Goal: Transaction & Acquisition: Purchase product/service

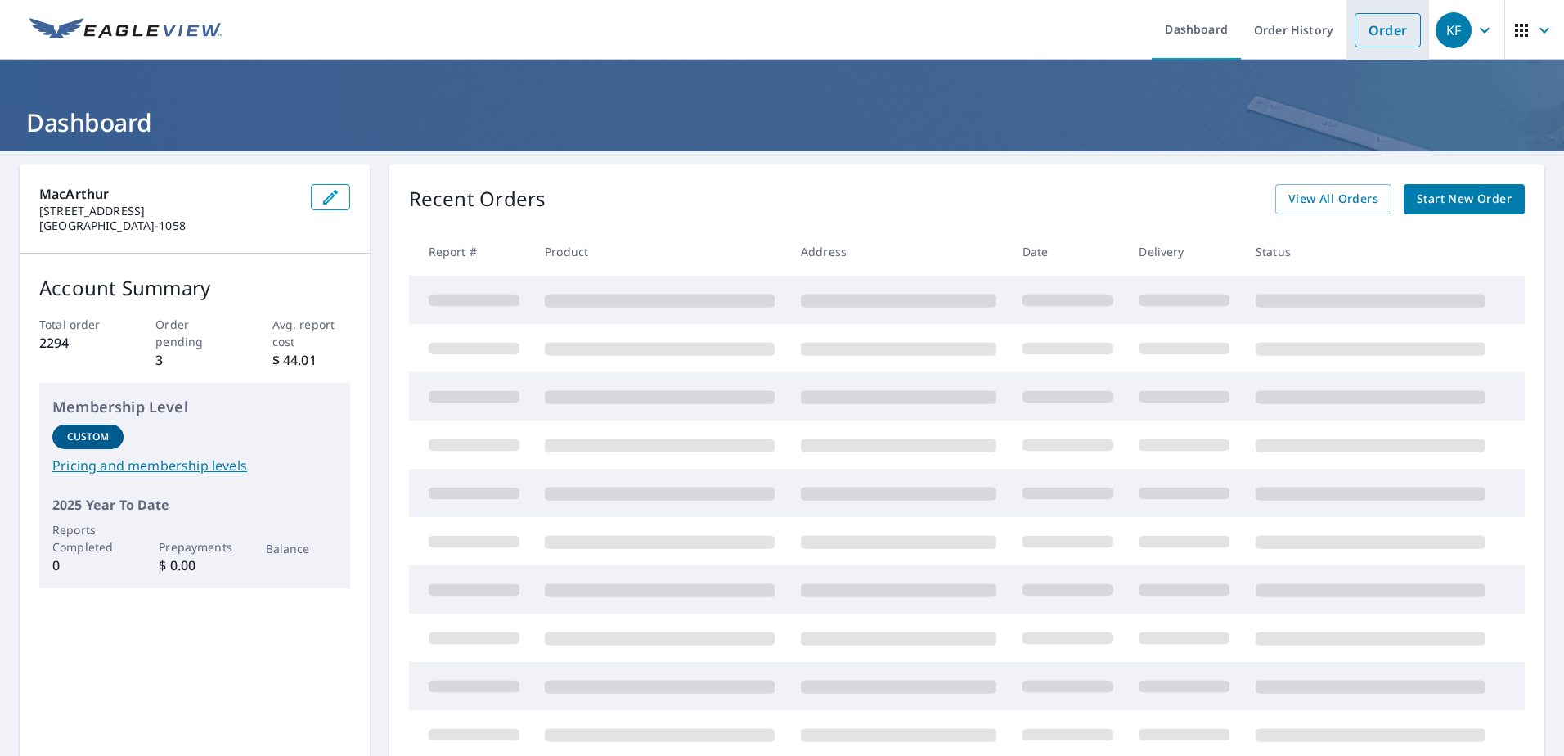
click at [1370, 34] on link "Order" at bounding box center [1388, 30] width 66 height 34
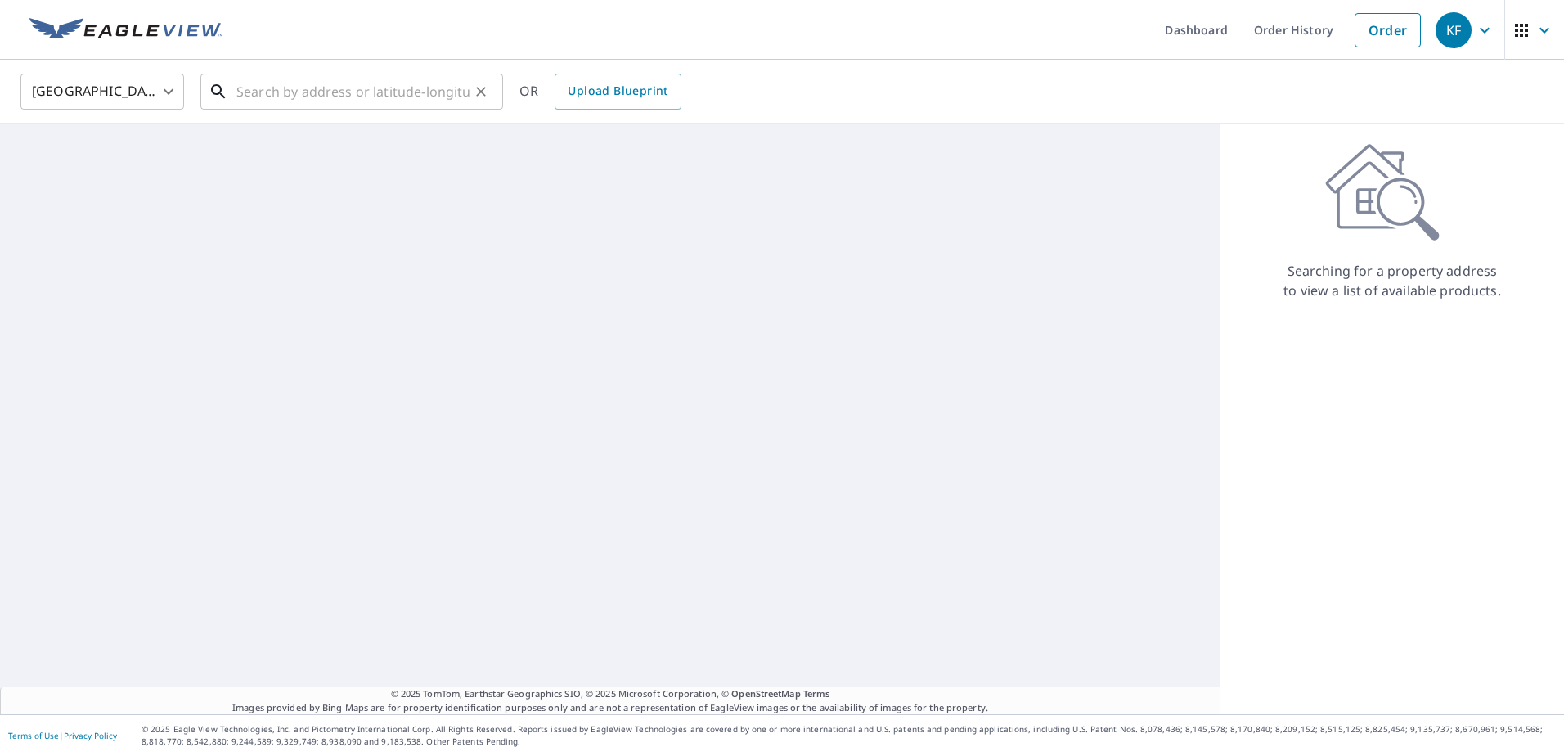
click at [286, 95] on input "text" at bounding box center [352, 92] width 233 height 46
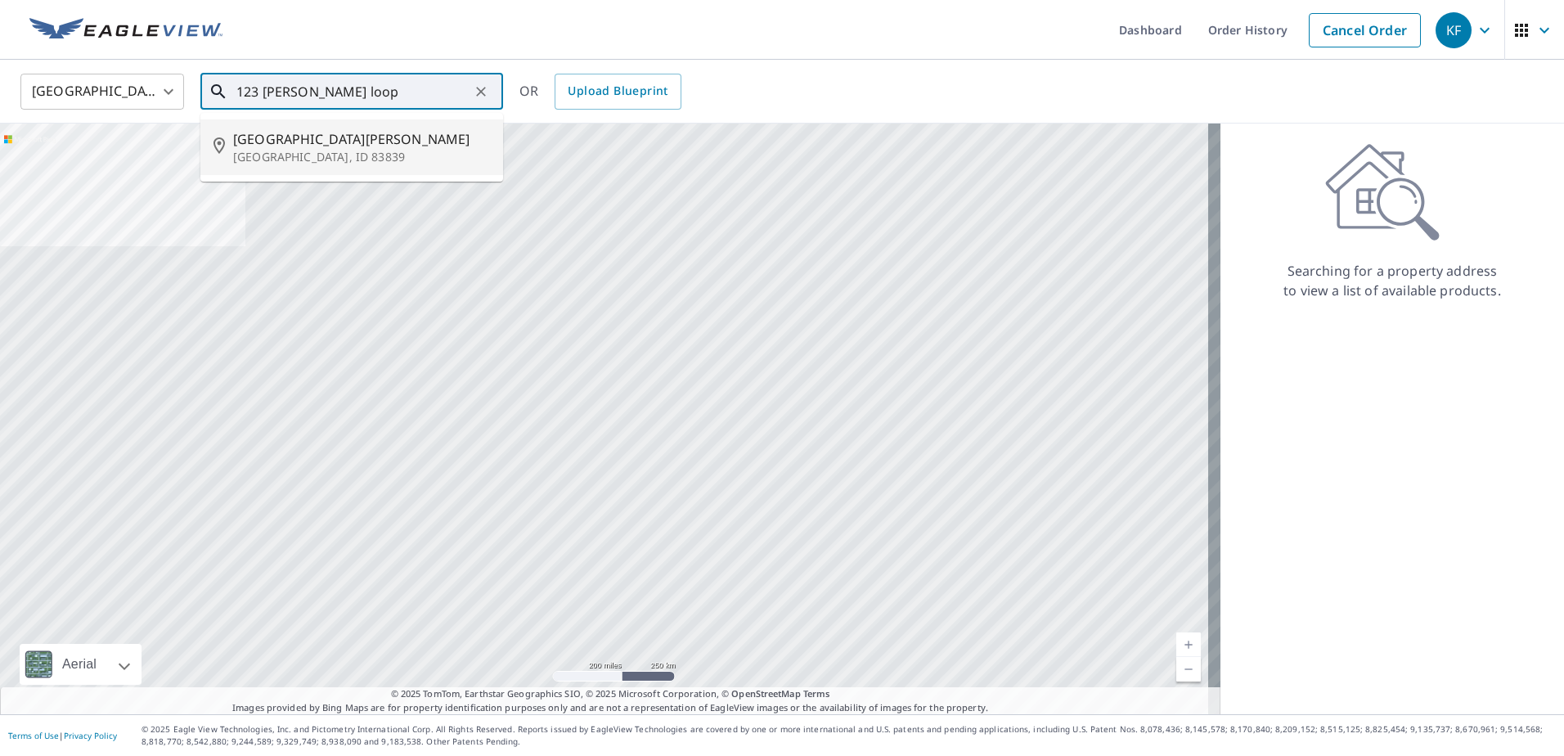
click at [281, 151] on p "[GEOGRAPHIC_DATA], ID 83839" at bounding box center [361, 157] width 257 height 16
type input "[STREET_ADDRESS][PERSON_NAME]"
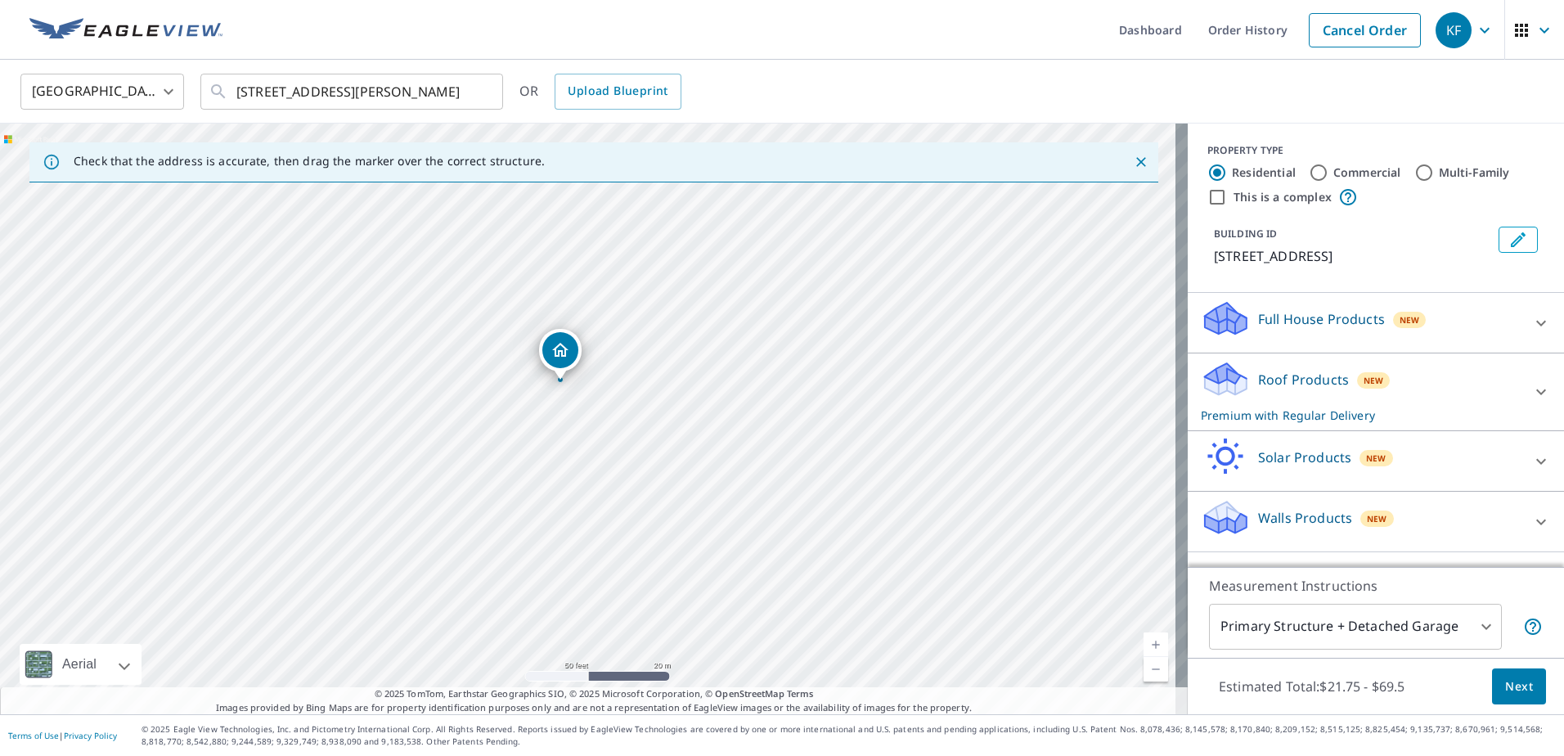
click at [1311, 173] on input "Commercial" at bounding box center [1319, 173] width 20 height 20
radio input "true"
type input "4"
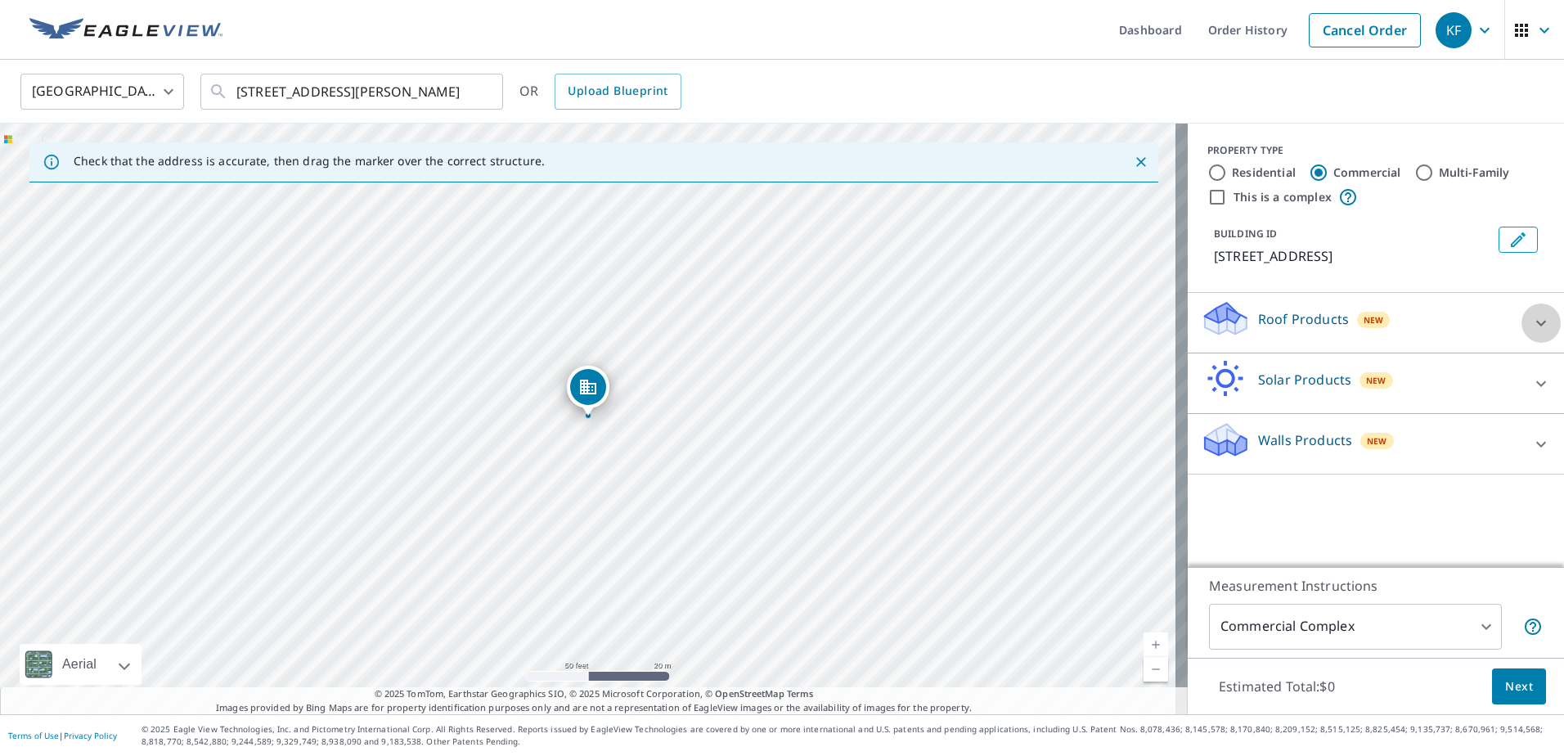
click at [1532, 323] on icon at bounding box center [1542, 323] width 20 height 20
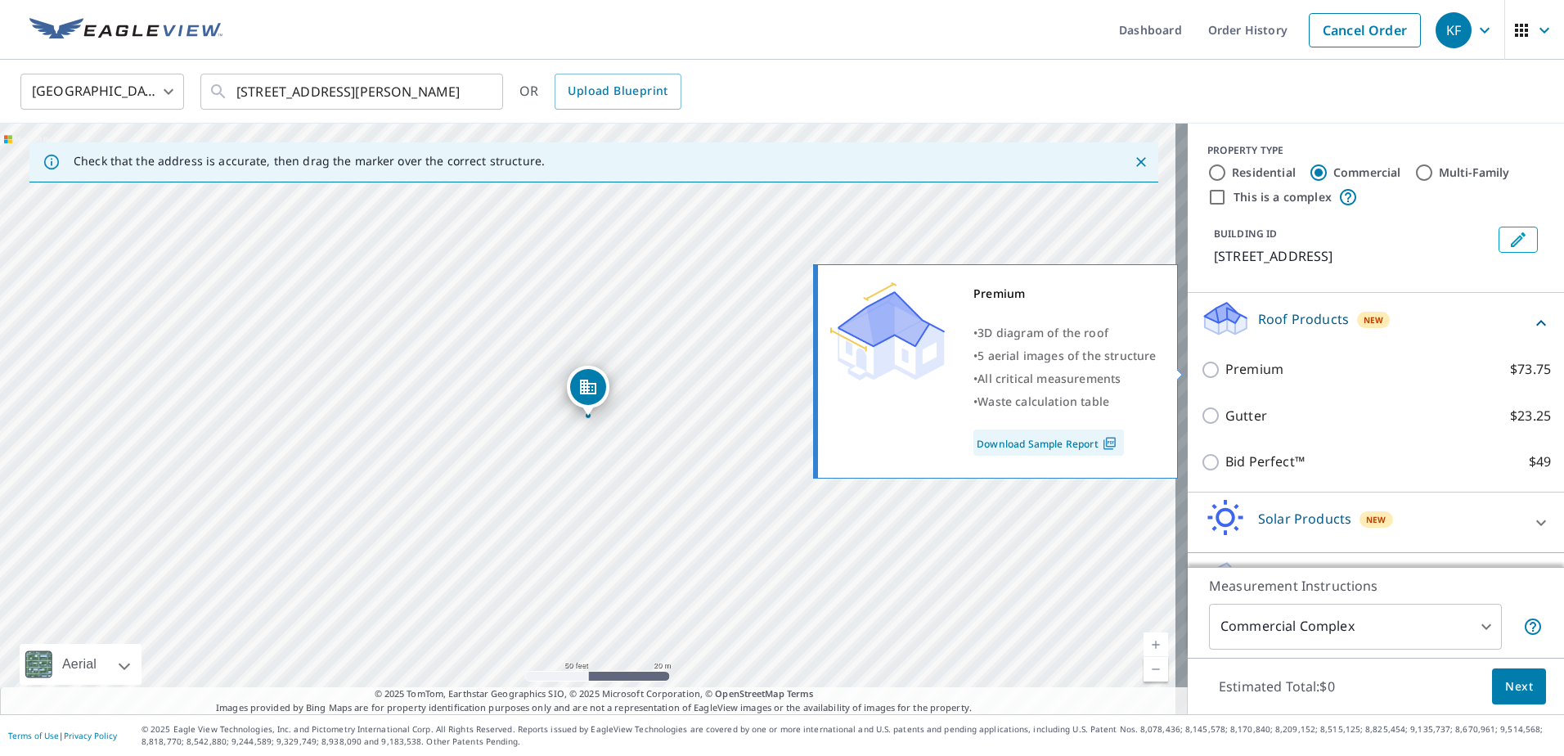
click at [1201, 370] on input "Premium $73.75" at bounding box center [1213, 370] width 25 height 20
checkbox input "true"
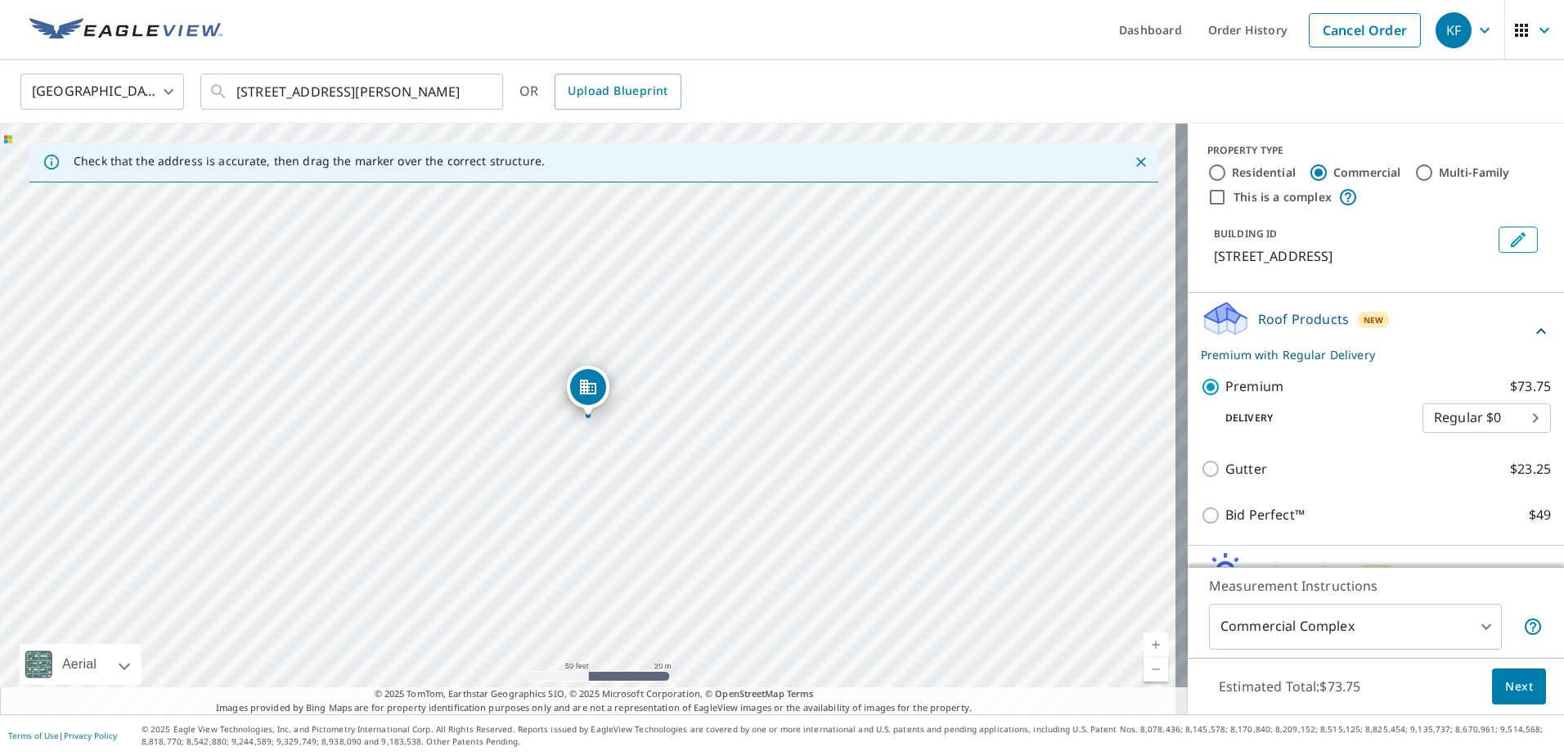
click at [1510, 694] on span "Next" at bounding box center [1519, 687] width 28 height 20
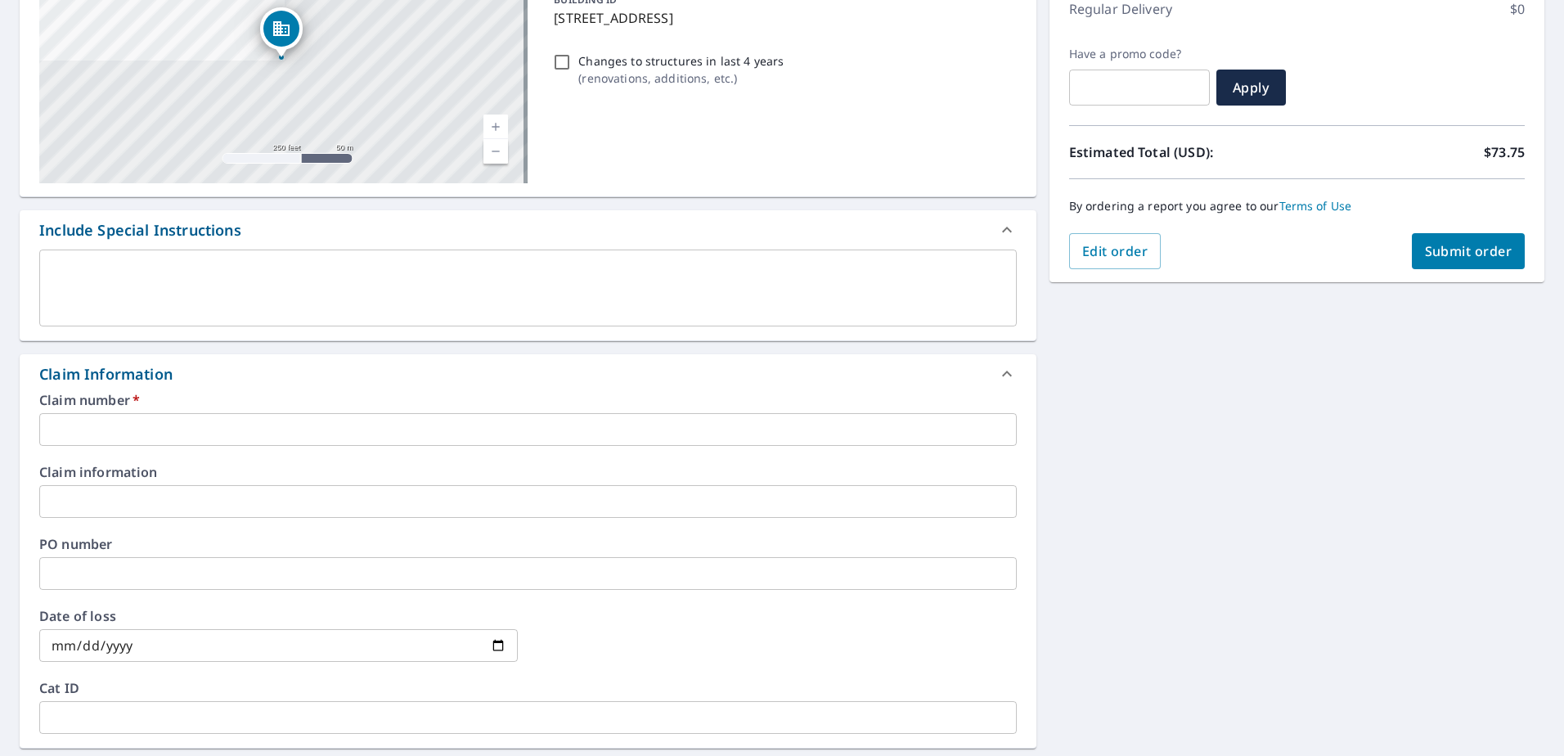
scroll to position [245, 0]
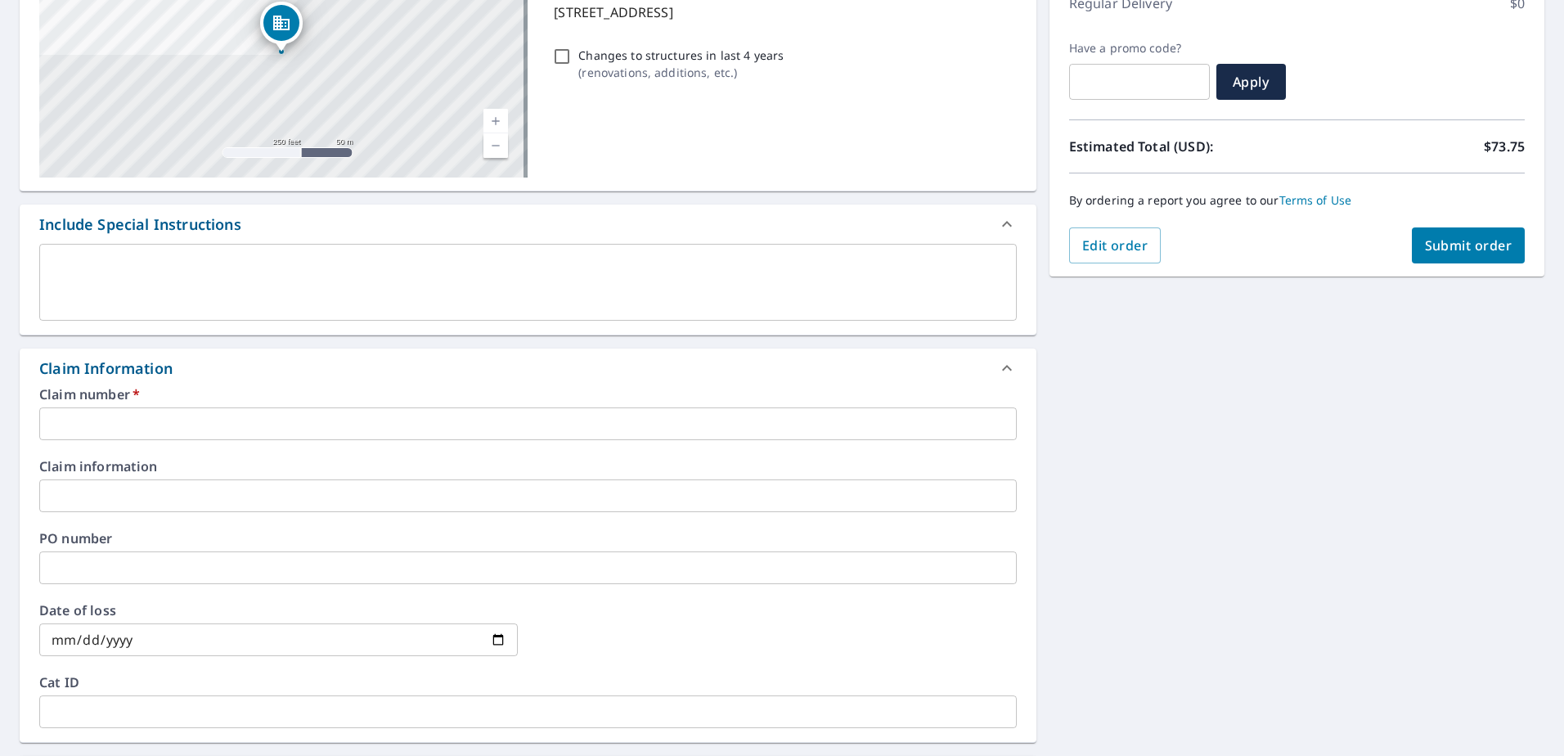
click at [119, 417] on input "text" at bounding box center [528, 423] width 978 height 33
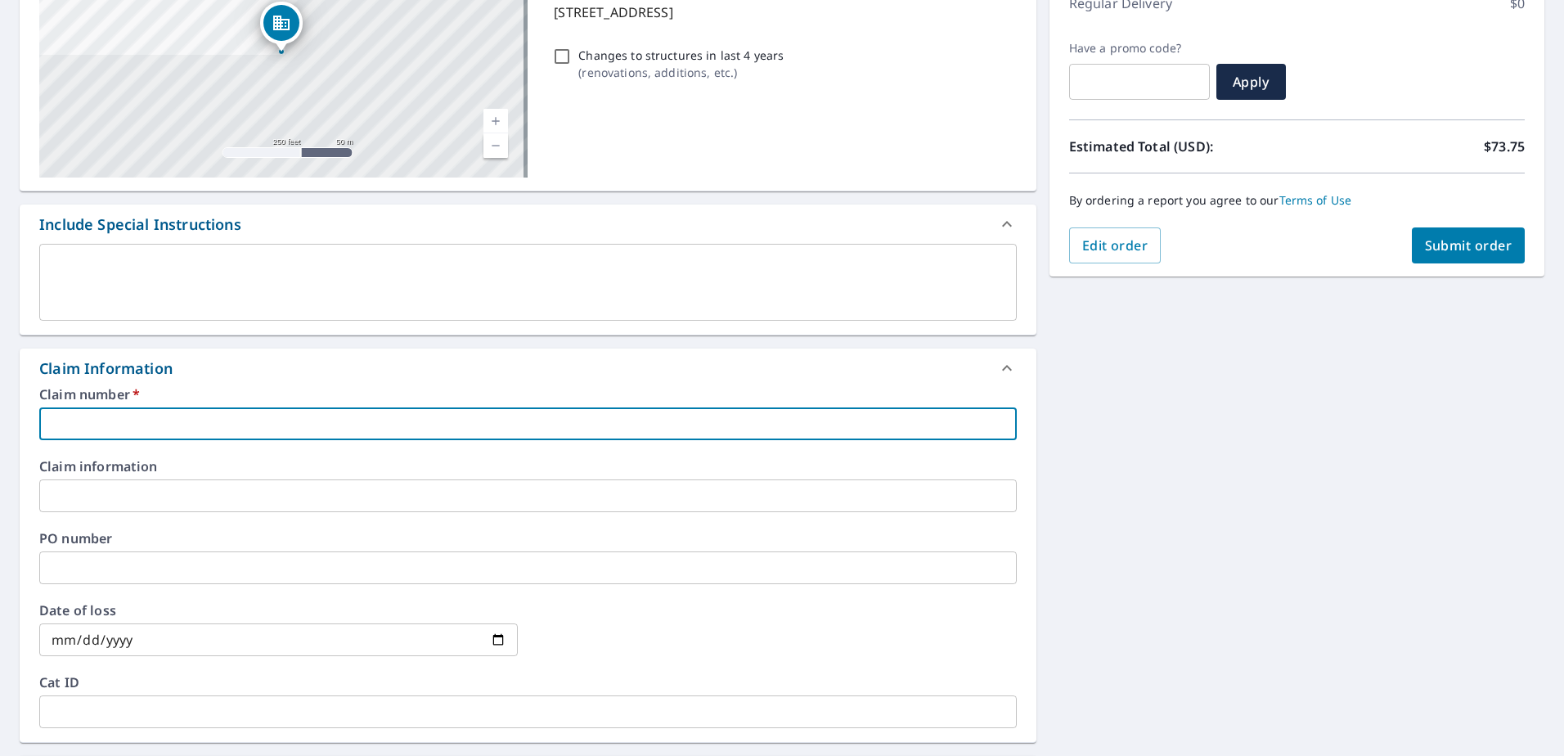
type input "n"
checkbox input "true"
type input "no"
checkbox input "true"
type input "nor"
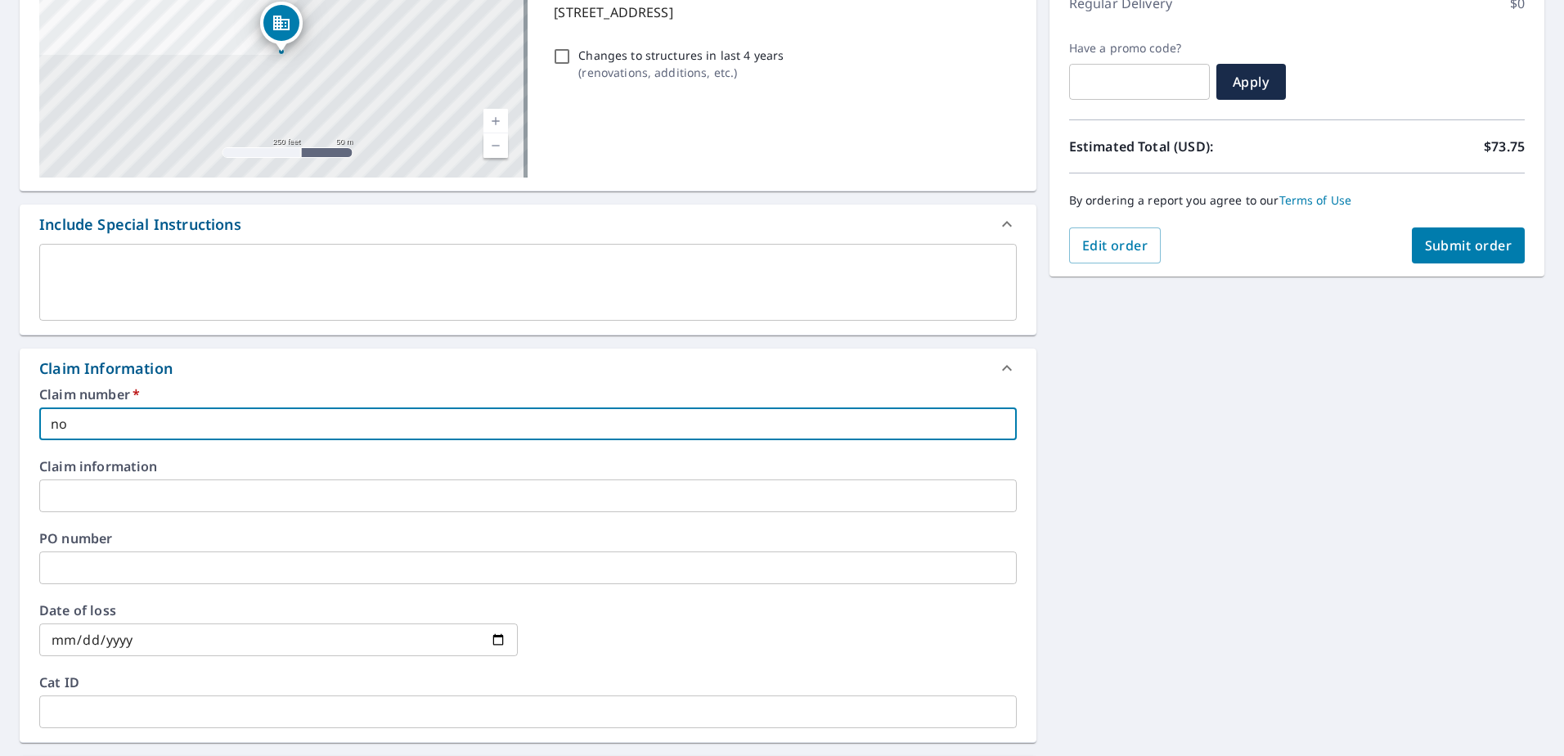
checkbox input "true"
type input "nort"
checkbox input "true"
type input "north"
checkbox input "true"
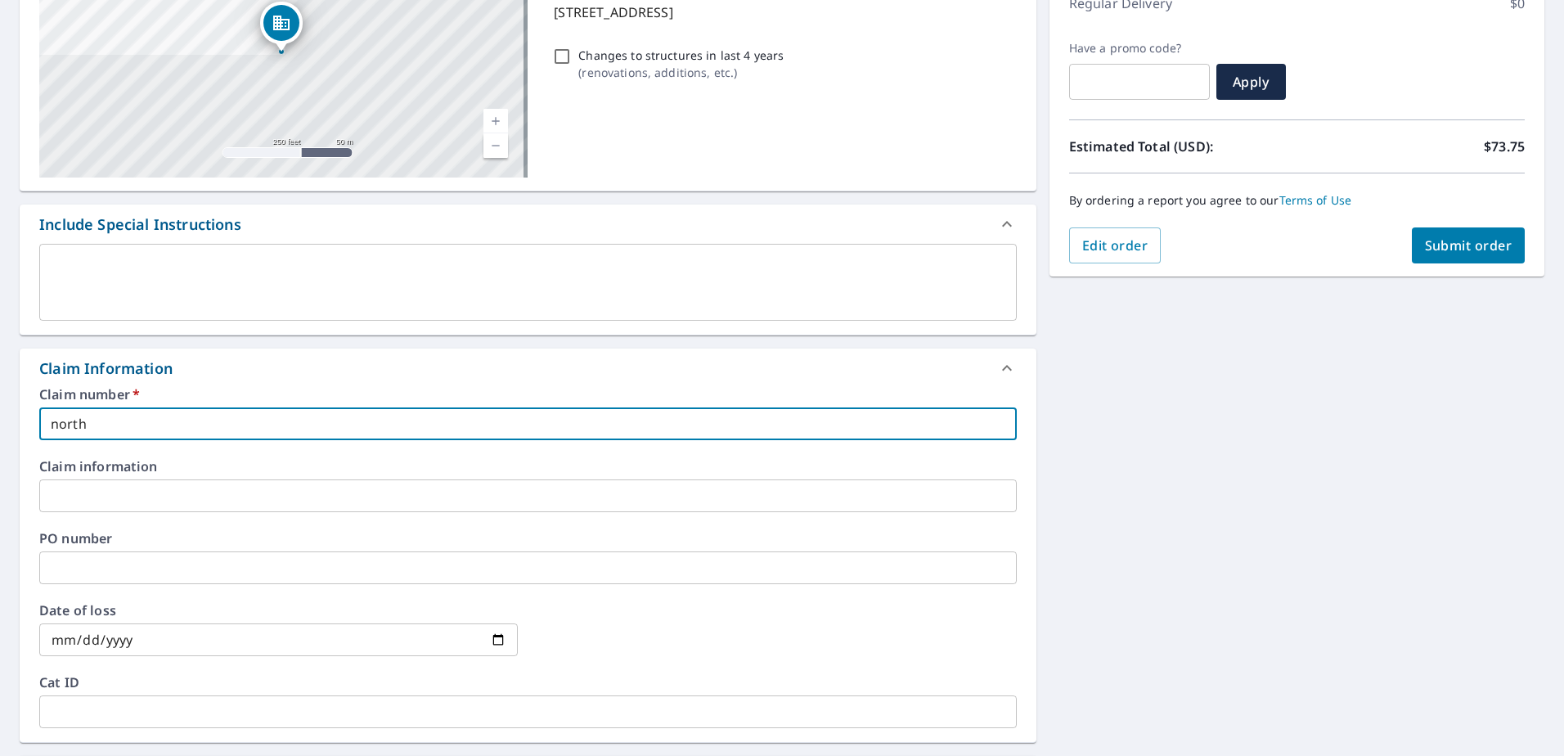
type input "norths"
checkbox input "true"
type input "northst"
checkbox input "true"
type input "northsta"
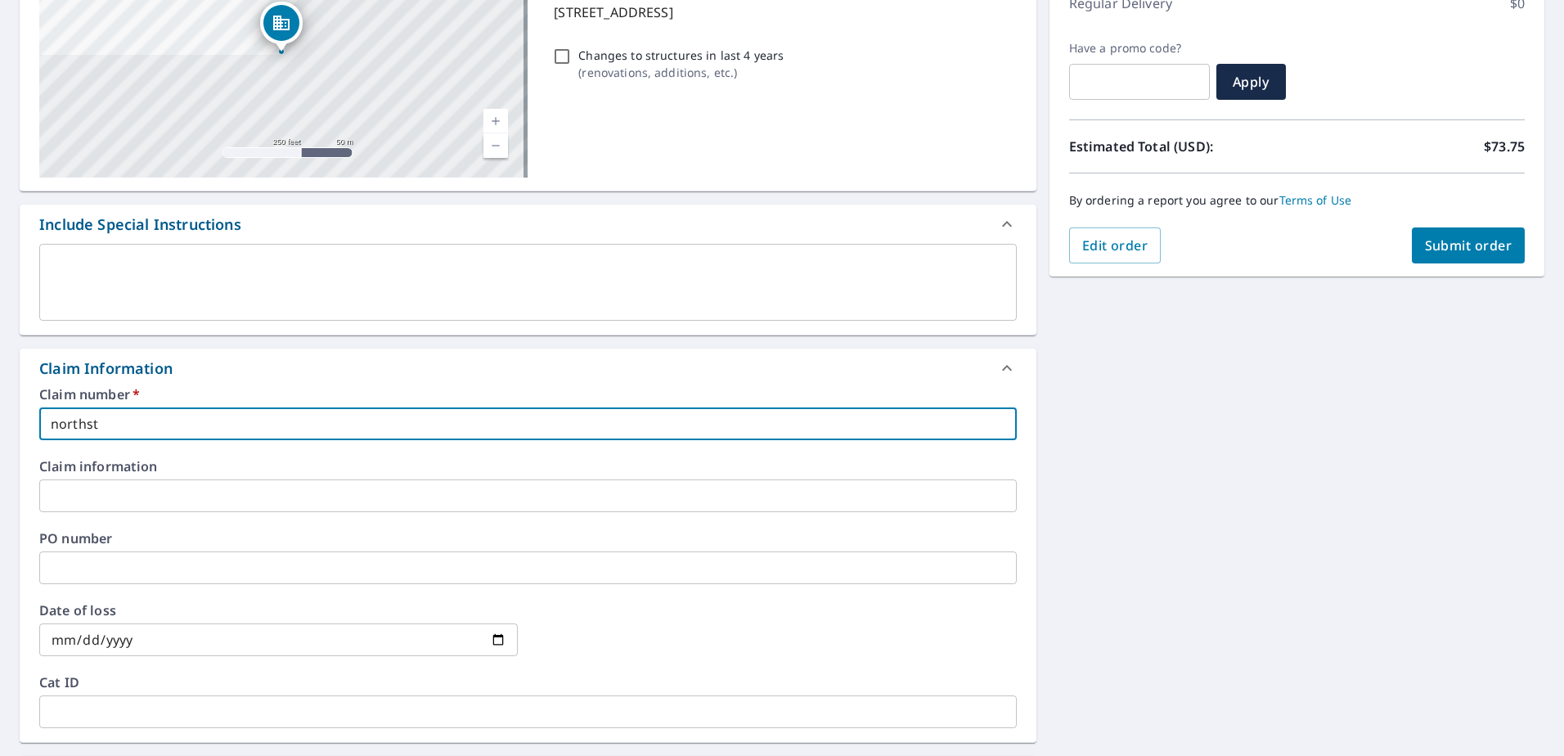
checkbox input "true"
type input "northstar"
checkbox input "true"
type input "northstar"
checkbox input "true"
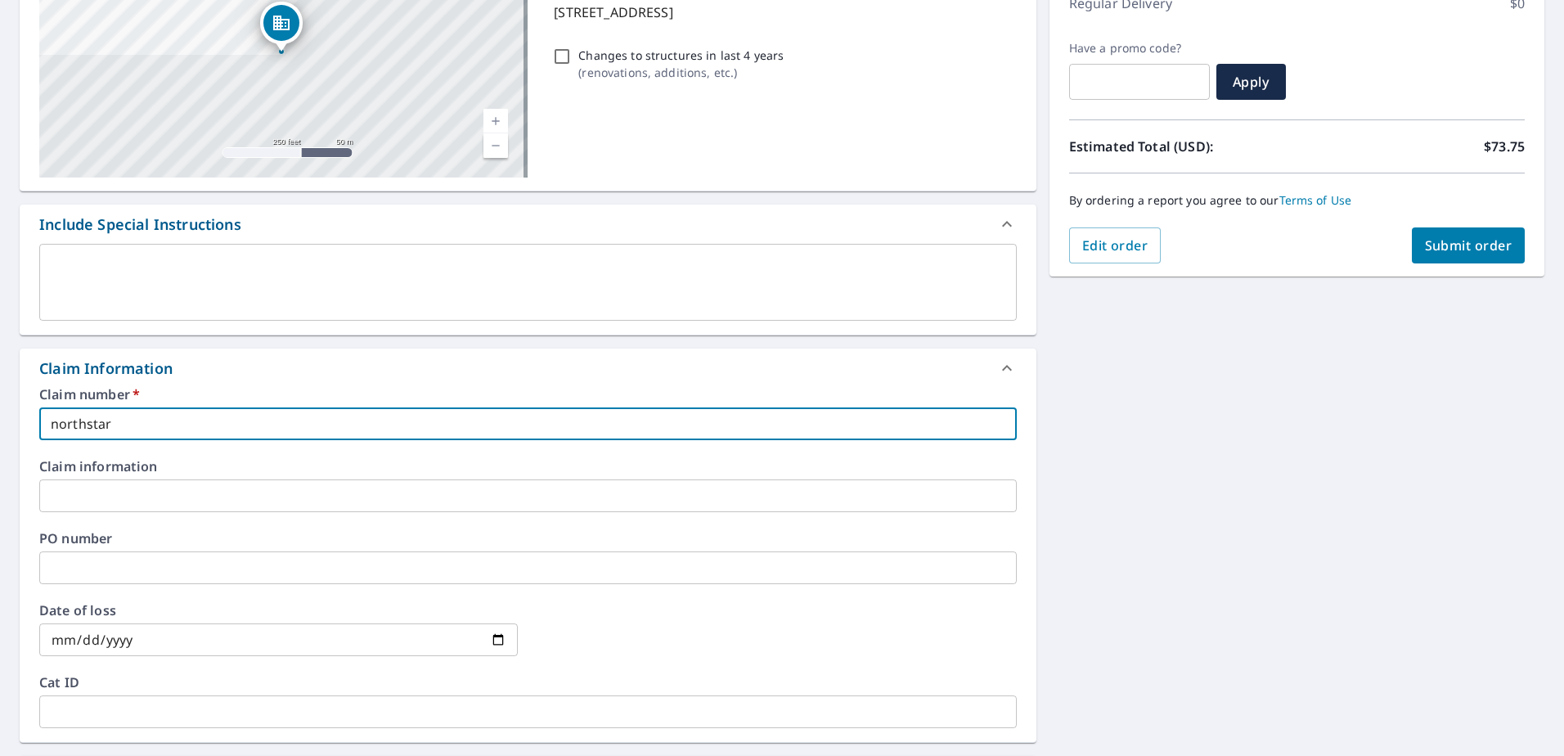
type input "northstar"
checkbox input "true"
type input "northstar-"
checkbox input "true"
type input "northstar-k"
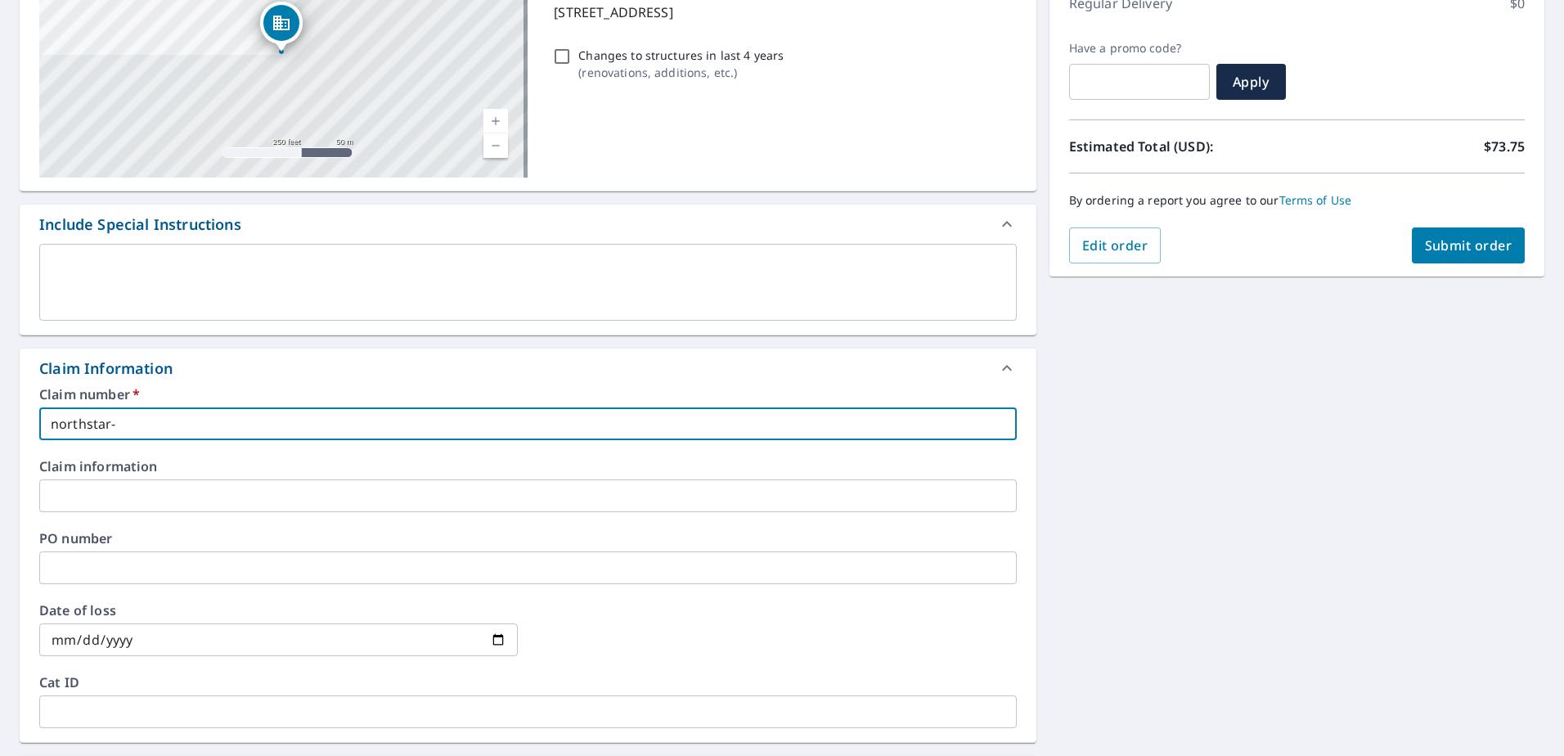
checkbox input "true"
type input "northstar-ki"
checkbox input "true"
type input "northstar-kin"
checkbox input "true"
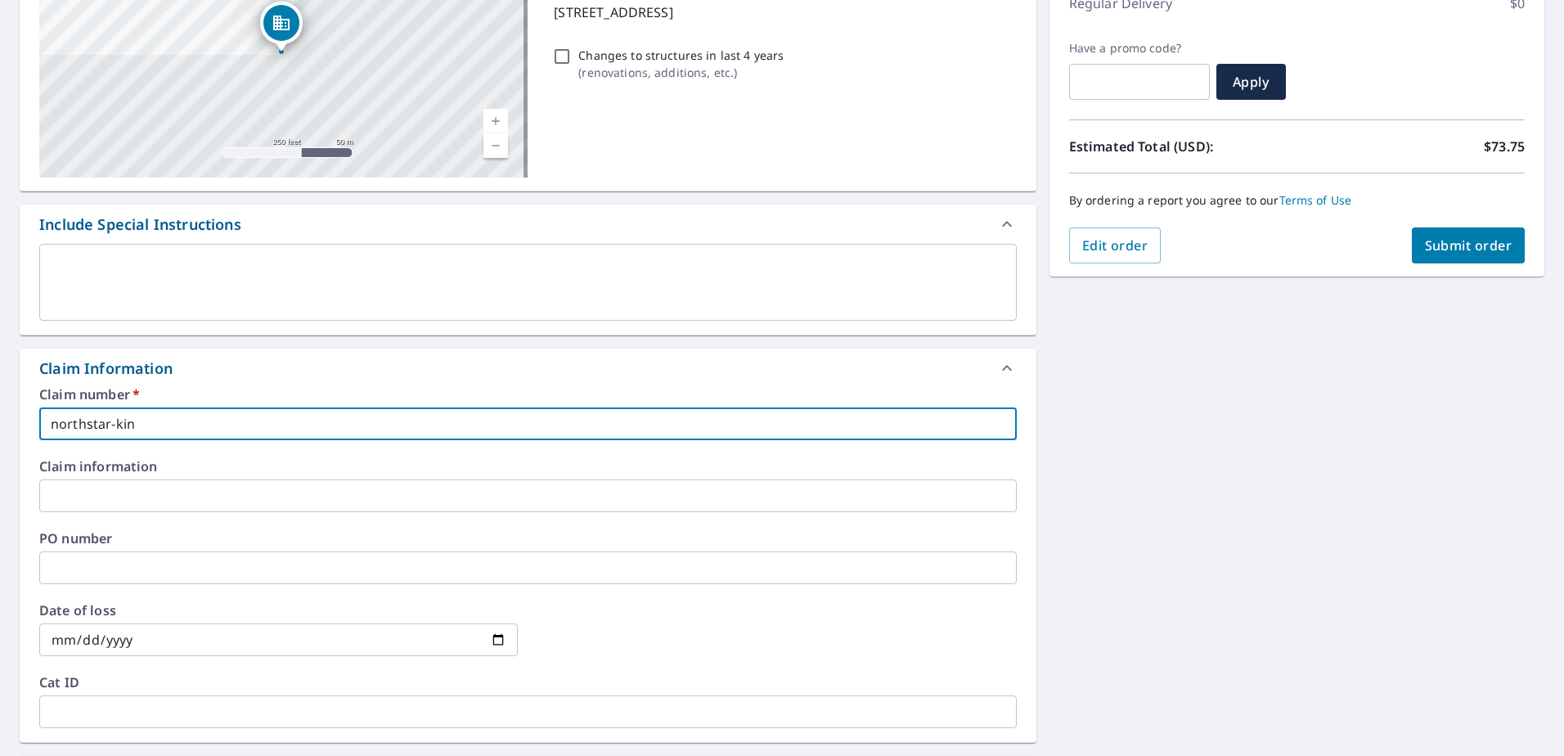
type input "northstar-kins"
checkbox input "true"
type input "northstar-kinst"
checkbox input "true"
type input "northstar-kinsto"
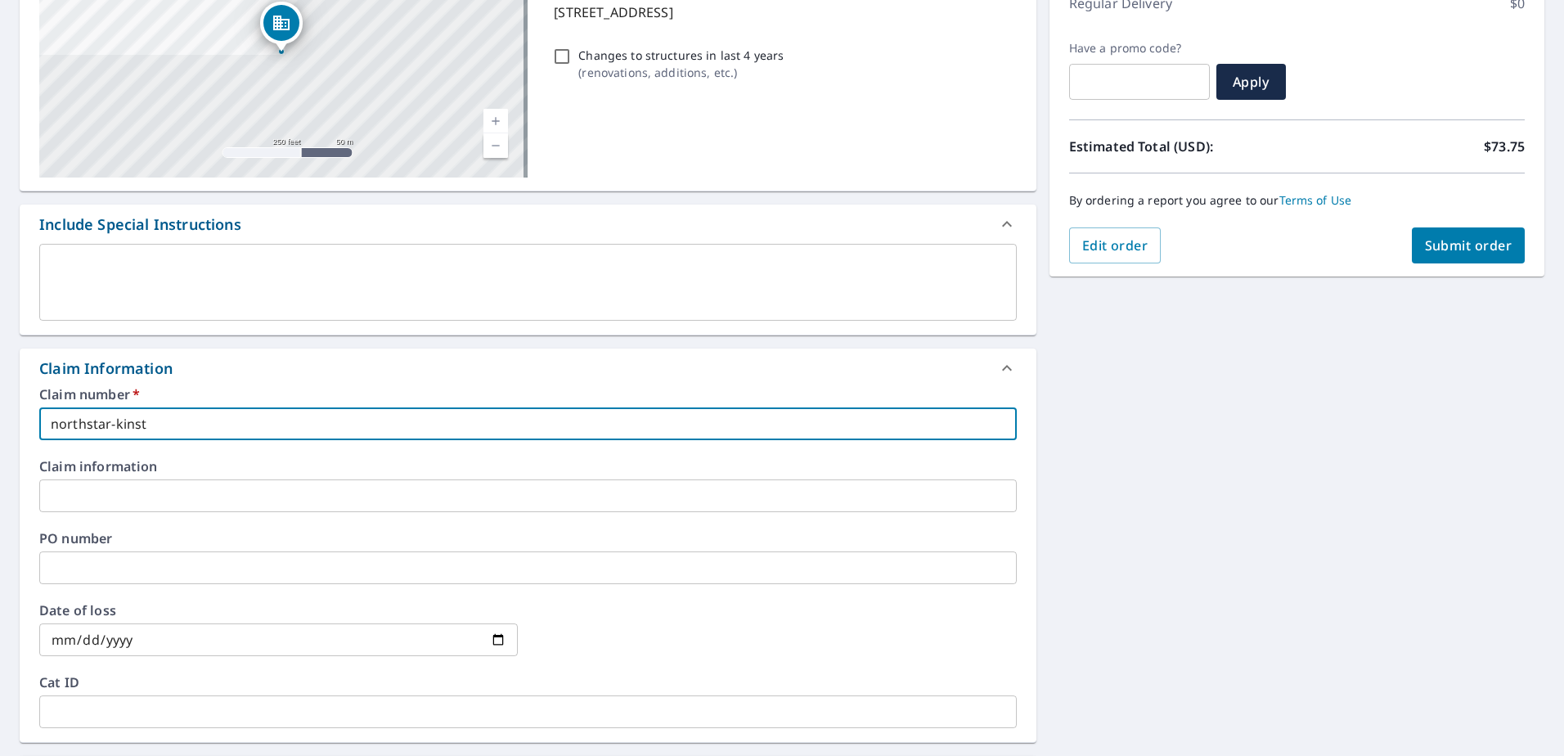
checkbox input "true"
type input "northstar-[GEOGRAPHIC_DATA]"
checkbox input "true"
type input "northstar-[GEOGRAPHIC_DATA]"
click at [188, 423] on input "northstar-[GEOGRAPHIC_DATA]" at bounding box center [528, 423] width 978 height 33
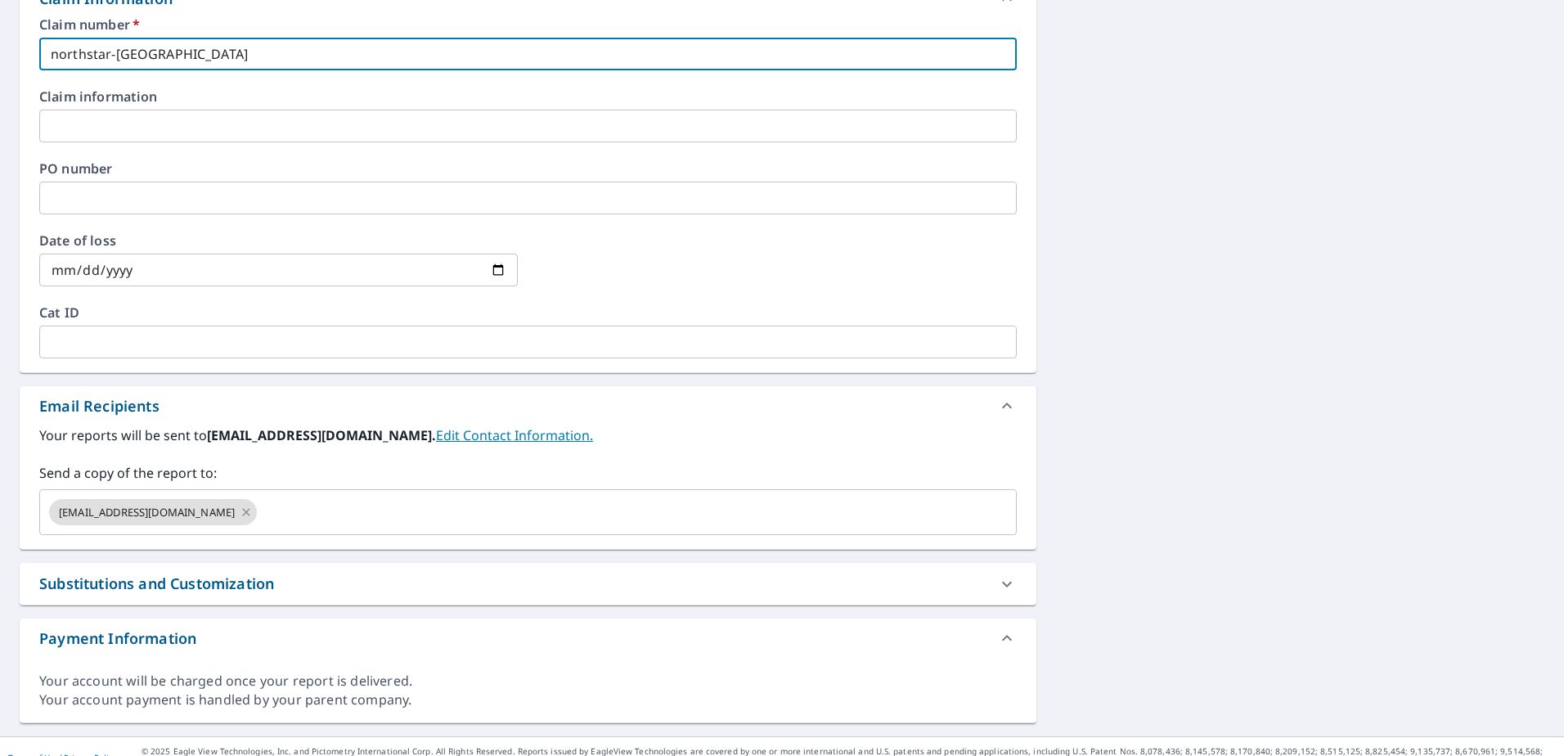
scroll to position [637, 0]
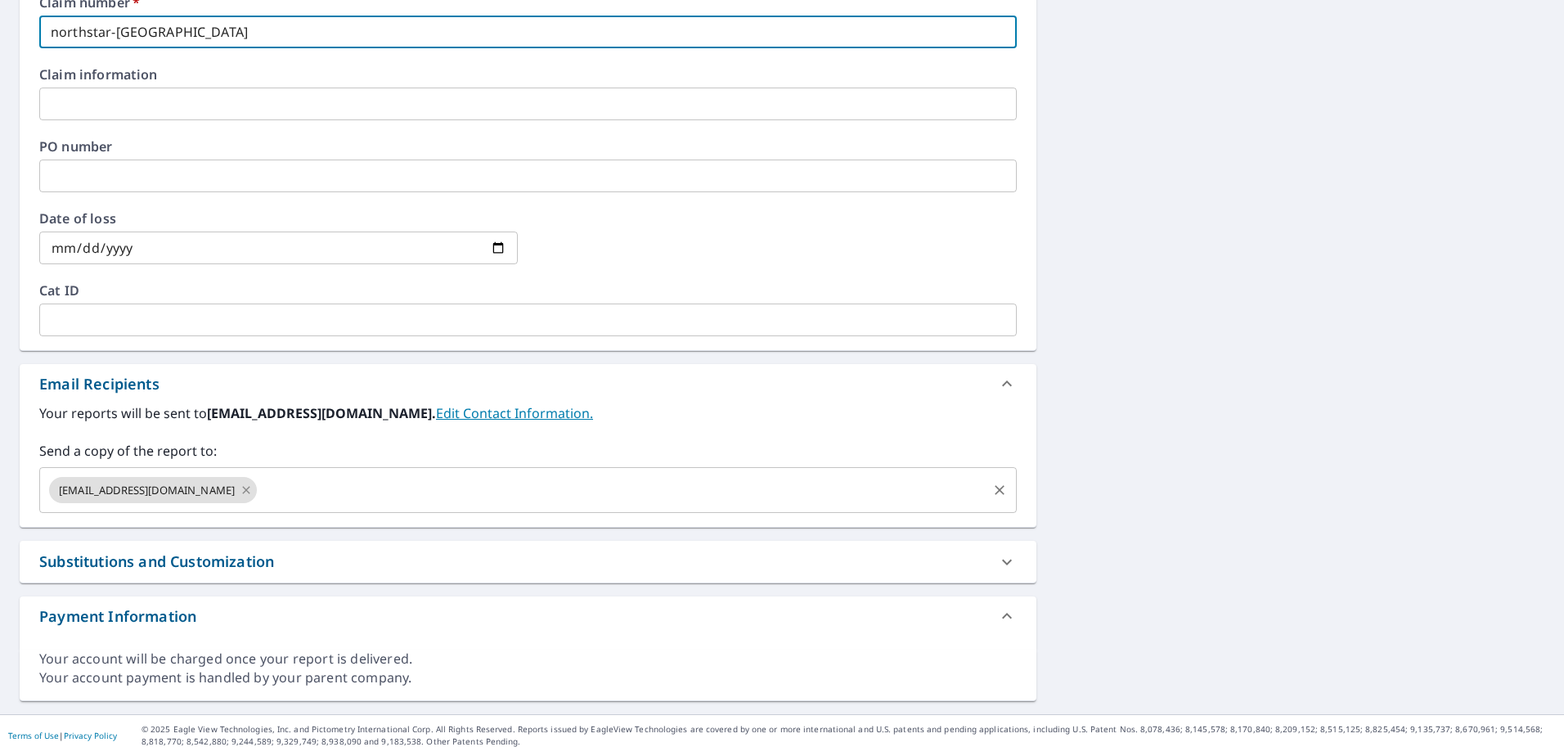
click at [243, 488] on icon at bounding box center [246, 489] width 7 height 7
checkbox input "true"
type input "northstar-[GEOGRAPHIC_DATA]"
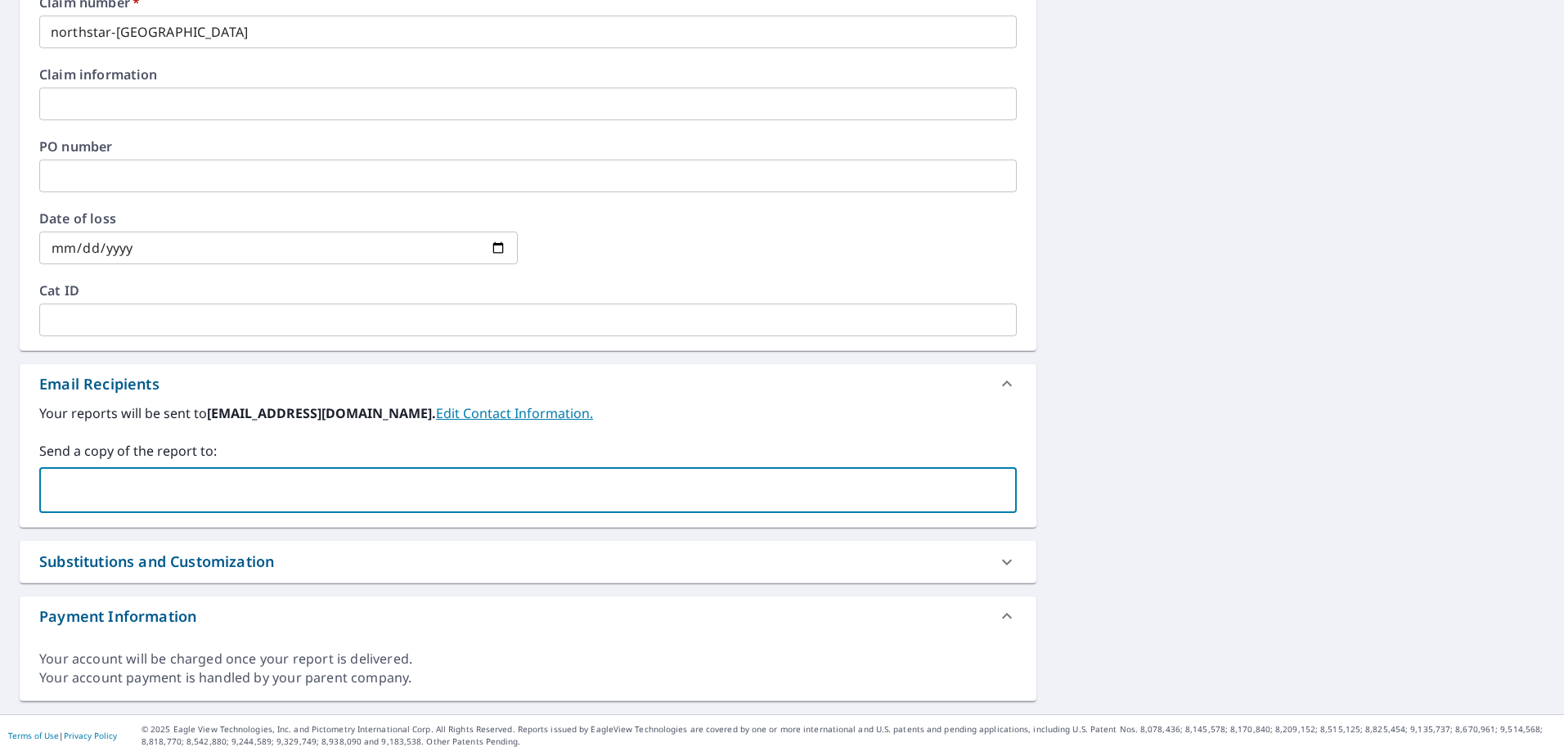
click at [146, 485] on input "text" at bounding box center [516, 490] width 938 height 31
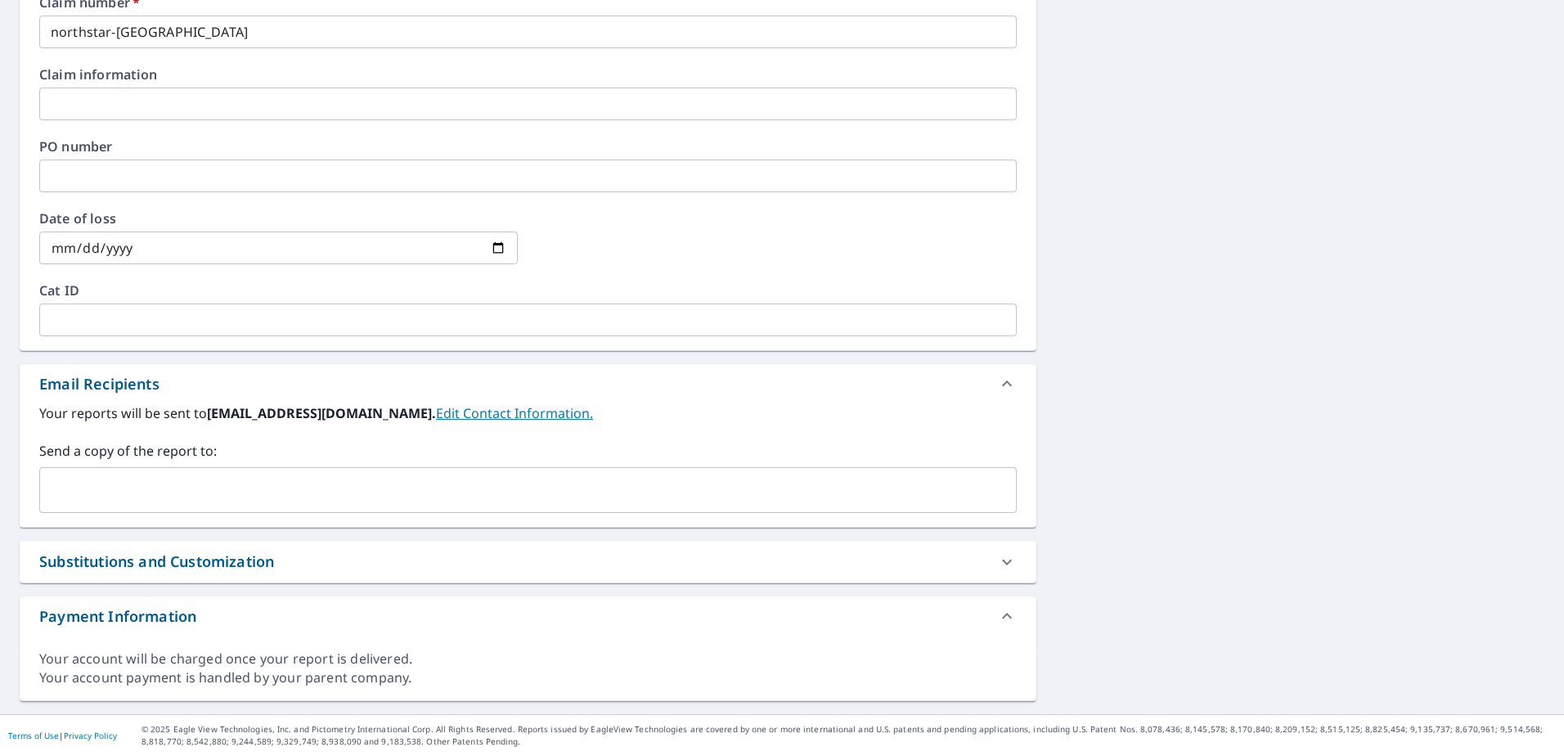
click at [74, 488] on input "text" at bounding box center [516, 490] width 938 height 31
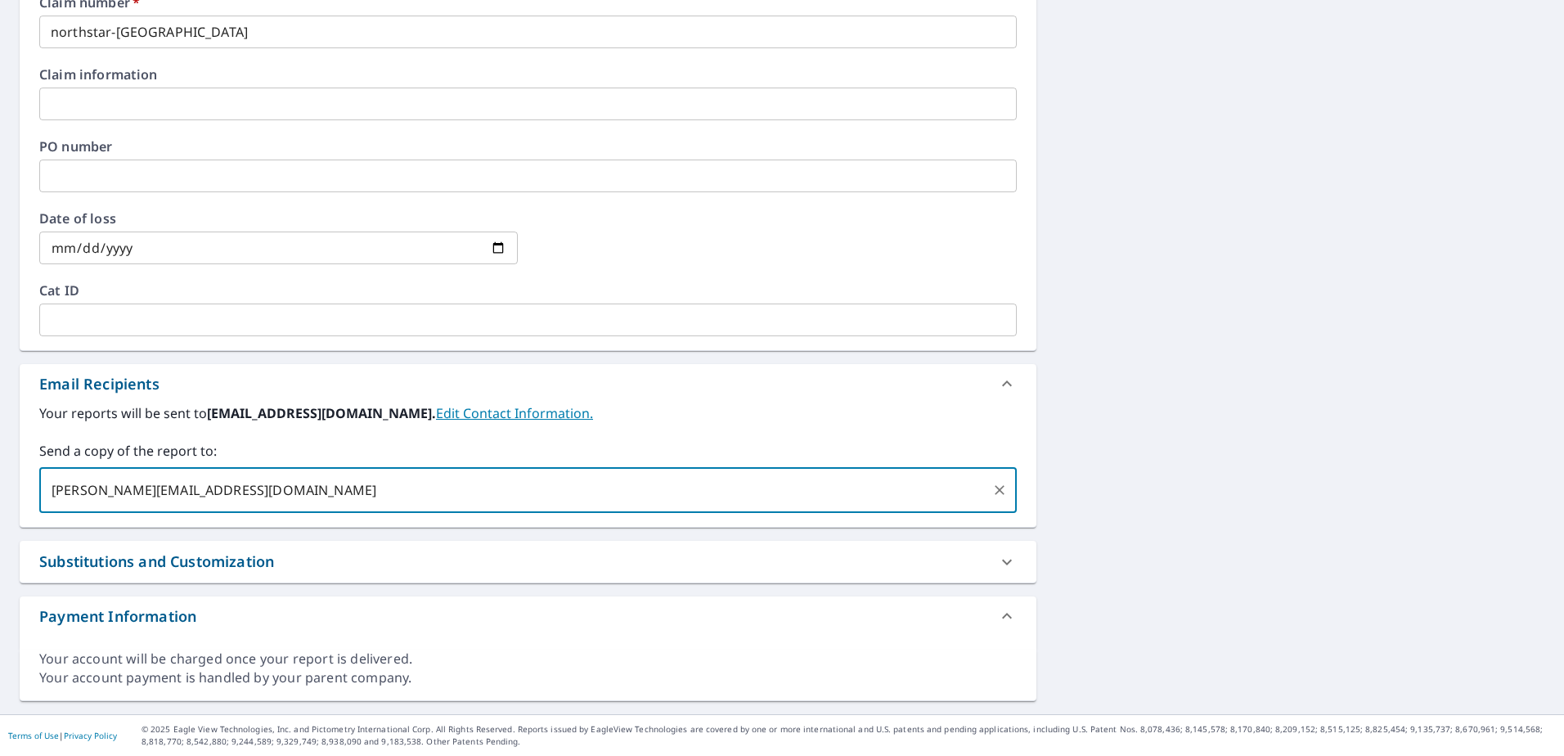
type input "[PERSON_NAME][EMAIL_ADDRESS][DOMAIN_NAME]"
checkbox input "true"
click at [344, 495] on input "text" at bounding box center [664, 490] width 641 height 31
type input "[EMAIL_ADDRESS][DOMAIN_NAME]"
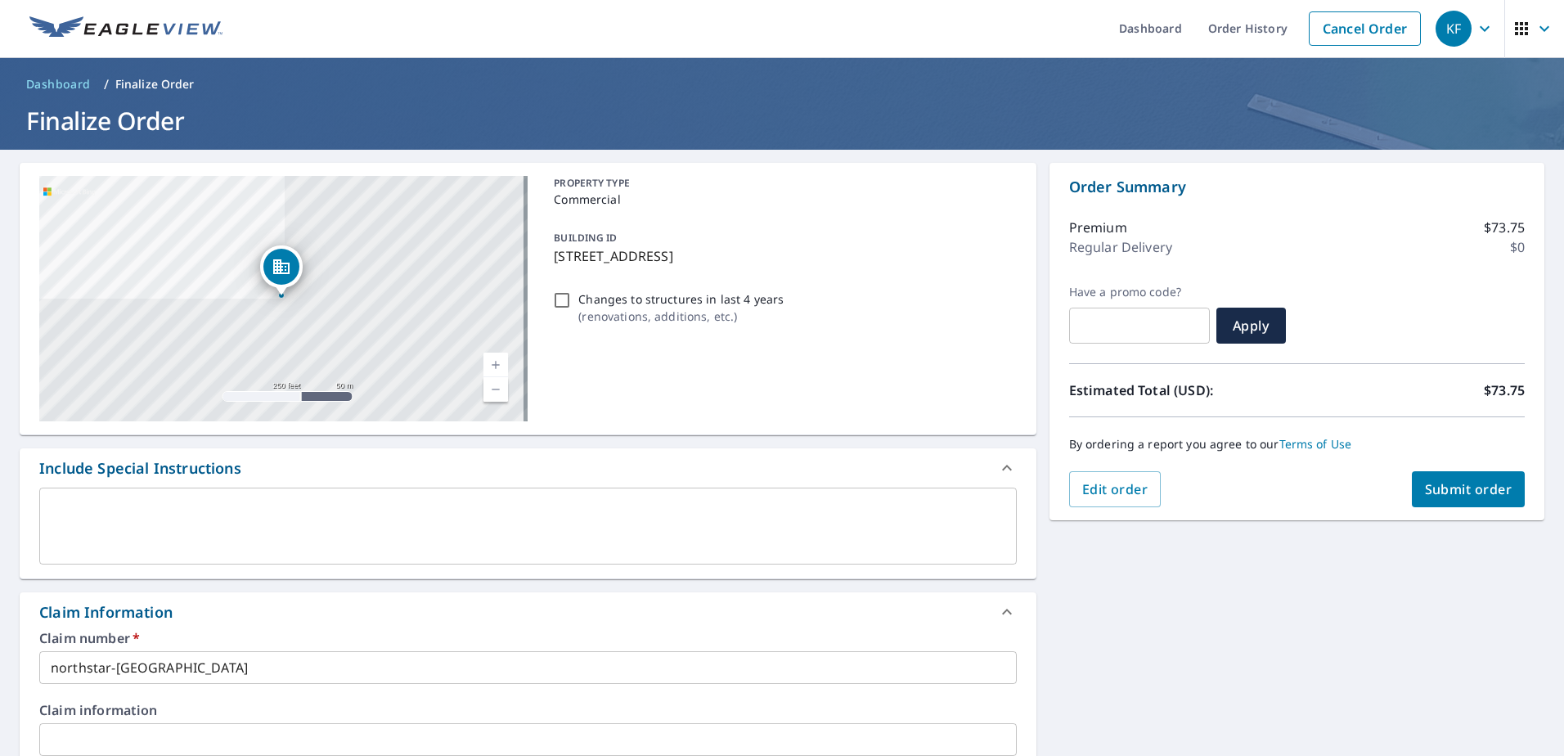
scroll to position [0, 0]
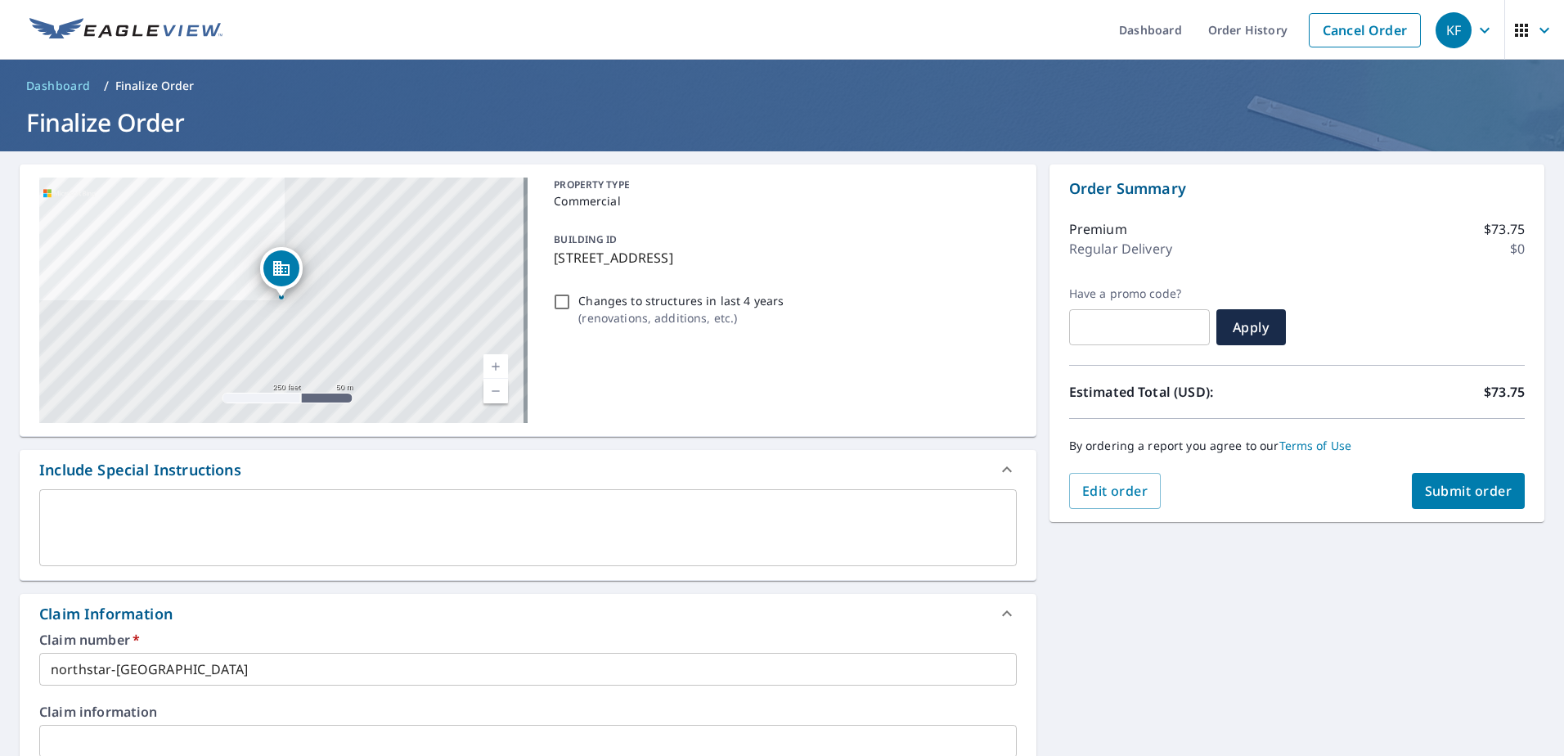
click at [1445, 482] on span "Submit order" at bounding box center [1469, 491] width 88 height 18
checkbox input "true"
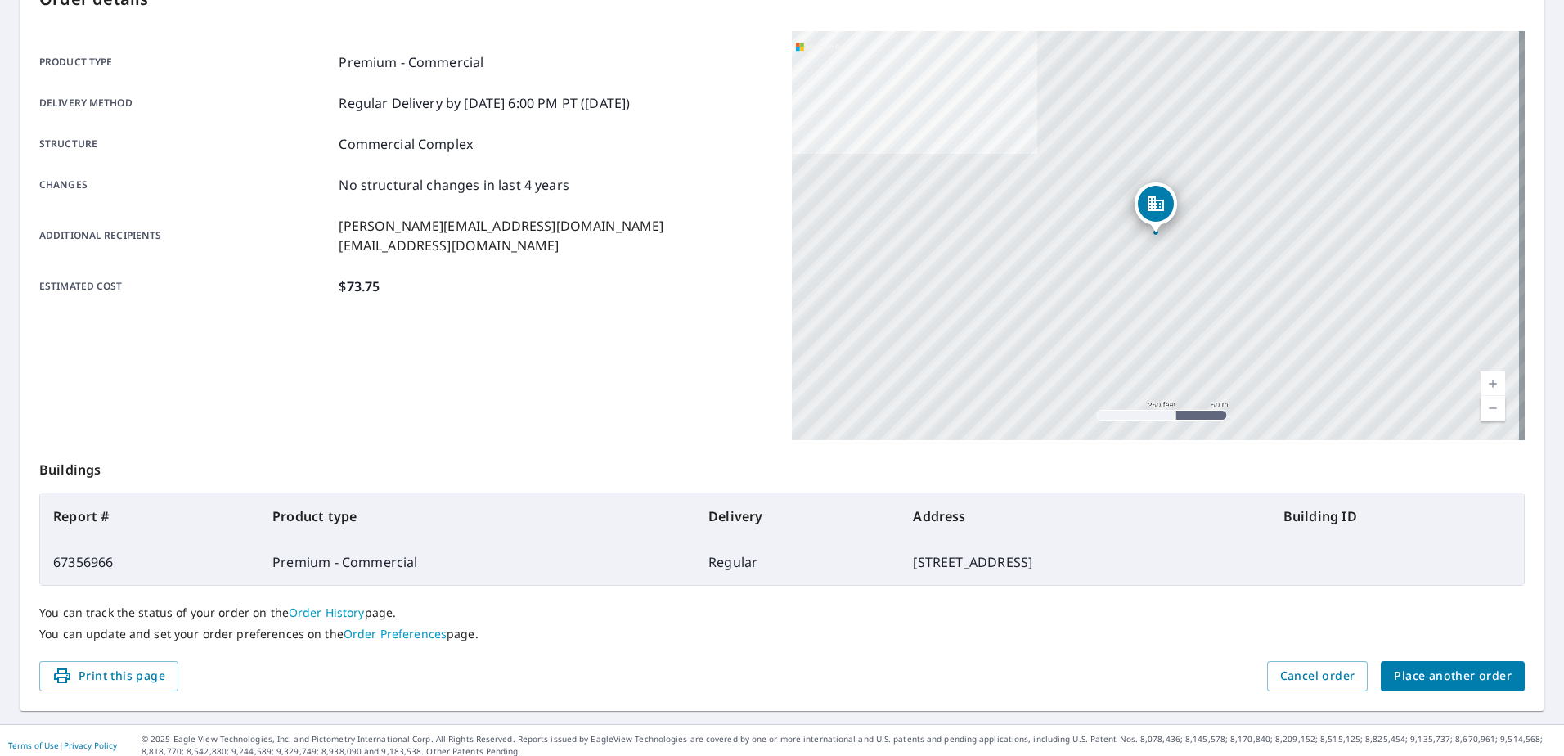
scroll to position [207, 0]
